Goal: Task Accomplishment & Management: Complete application form

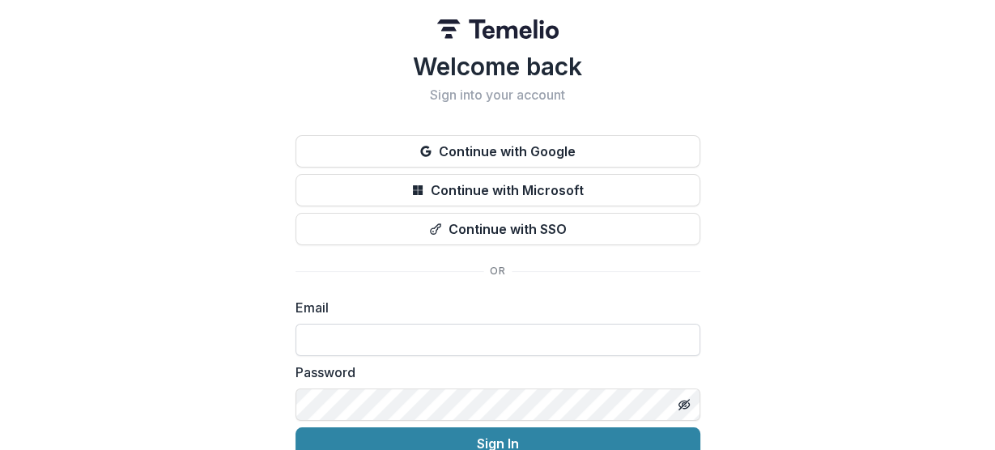
click at [436, 343] on input at bounding box center [498, 340] width 405 height 32
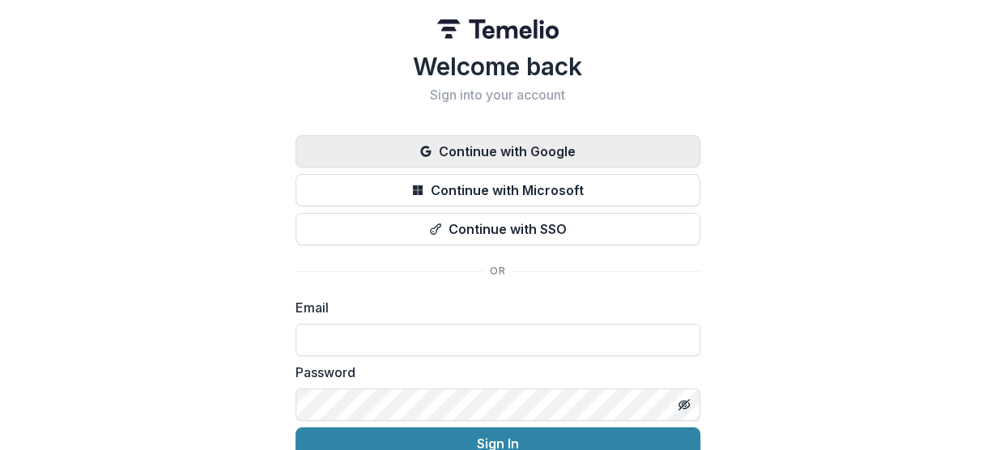
click at [480, 142] on button "Continue with Google" at bounding box center [498, 151] width 405 height 32
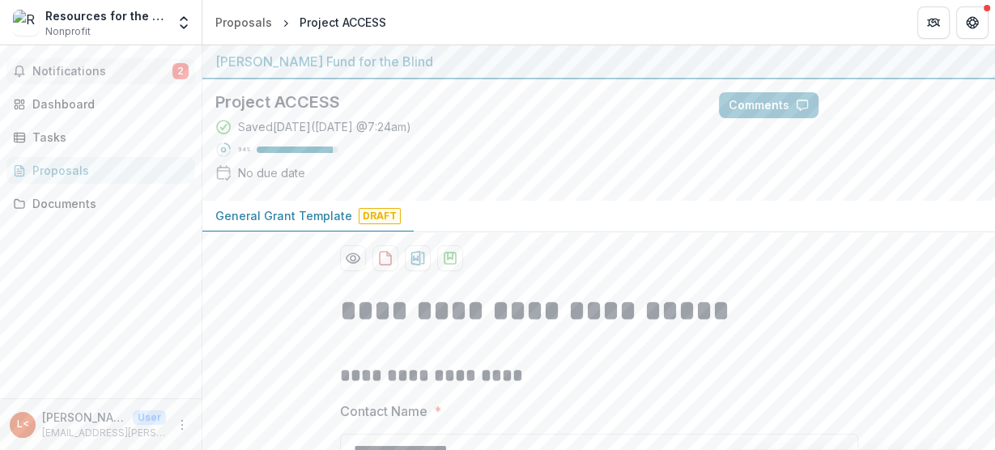
click at [102, 75] on span "Notifications" at bounding box center [102, 72] width 140 height 14
click at [478, 26] on header "Proposals Project ACCESS" at bounding box center [598, 22] width 793 height 45
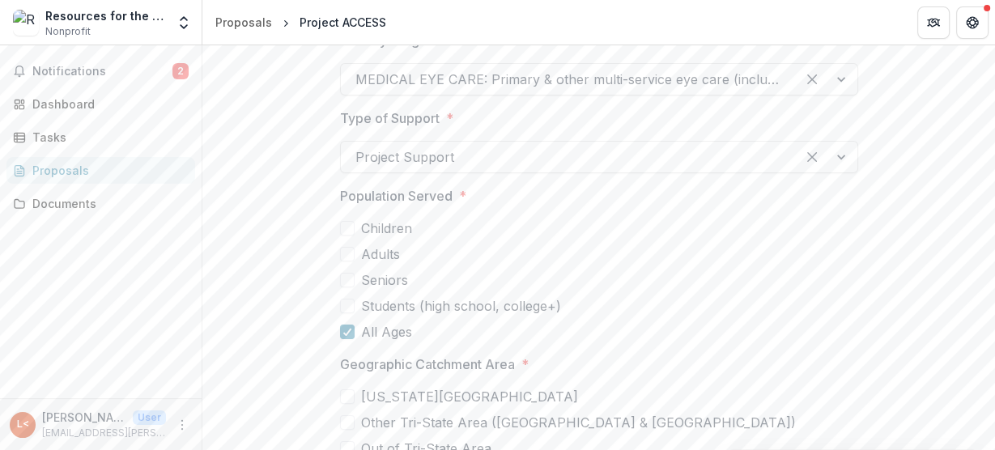
scroll to position [5289, 0]
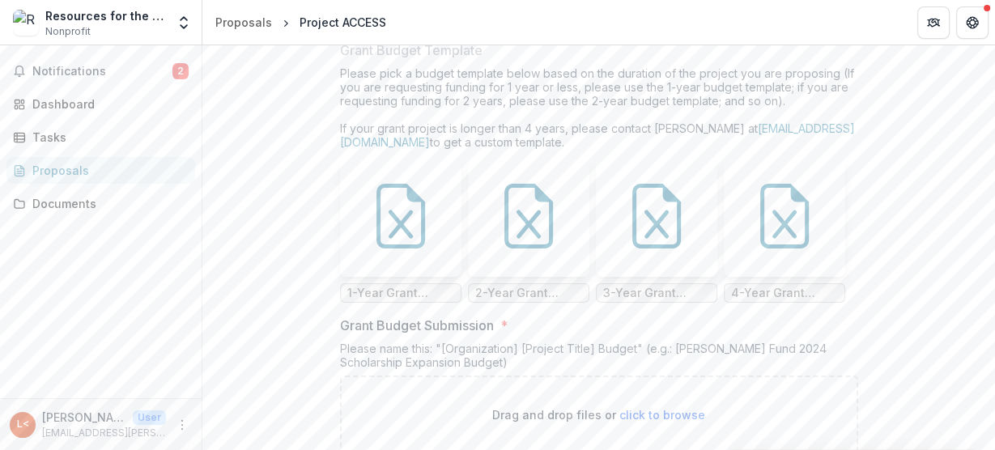
scroll to position [10951, 0]
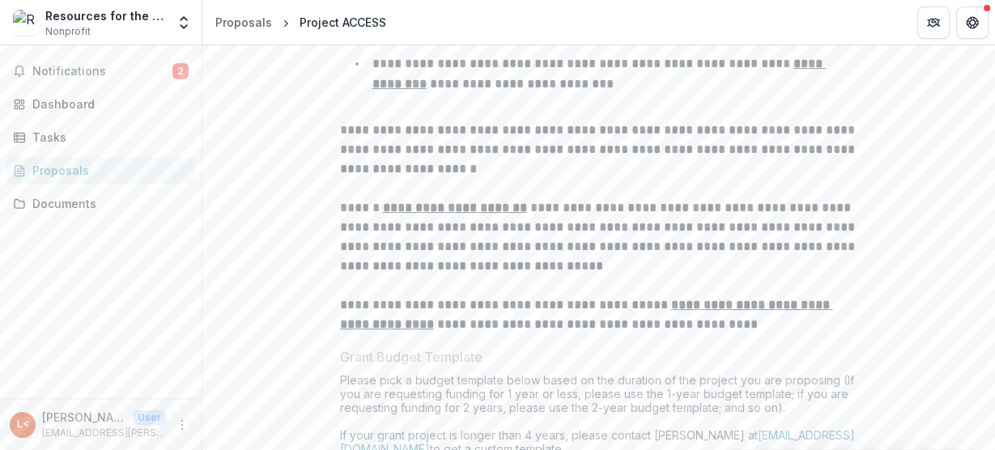
scroll to position [10757, 0]
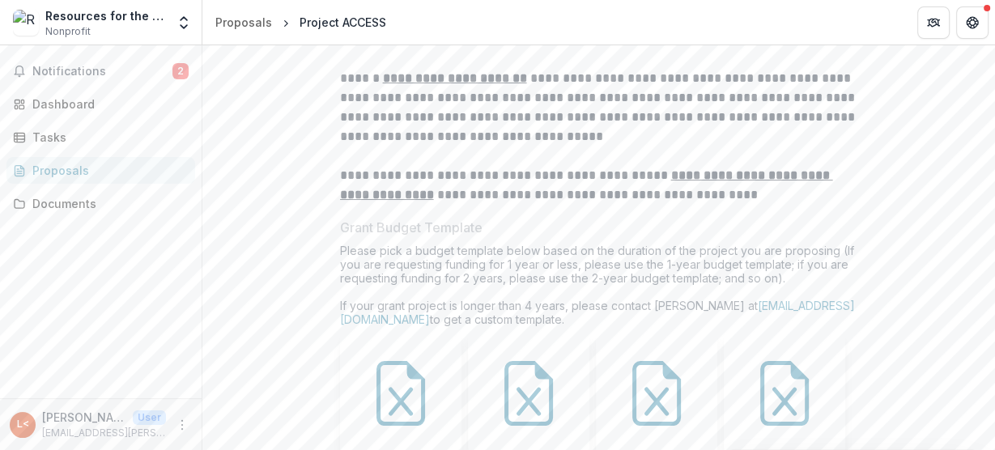
click at [556, 361] on icon at bounding box center [528, 393] width 65 height 65
